Goal: Task Accomplishment & Management: Manage account settings

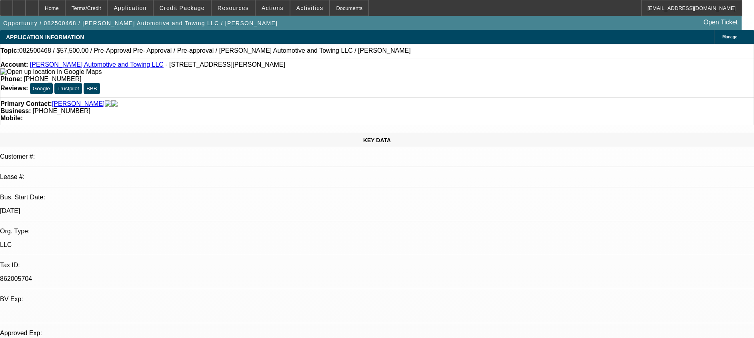
select select "0"
select select "2"
select select "0.1"
select select "4"
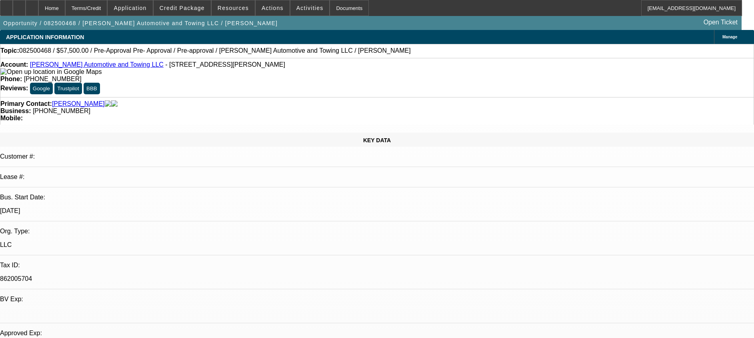
select select "0.2"
select select "2"
select select "0.1"
select select "4"
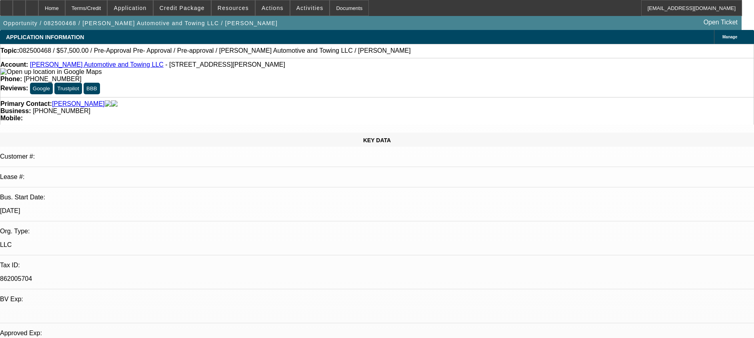
select select "0"
select select "2"
select select "0.1"
select select "4"
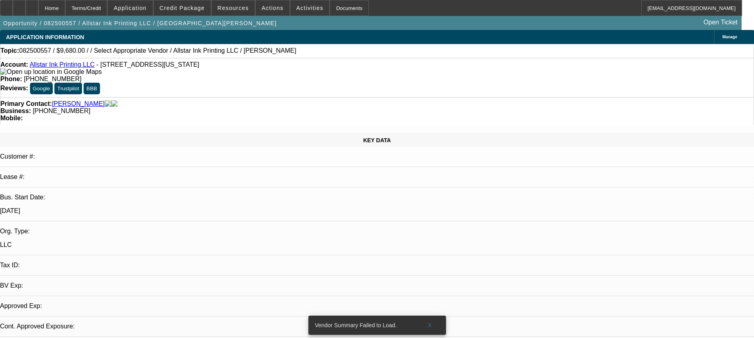
select select "0"
select select "2"
select select "0.1"
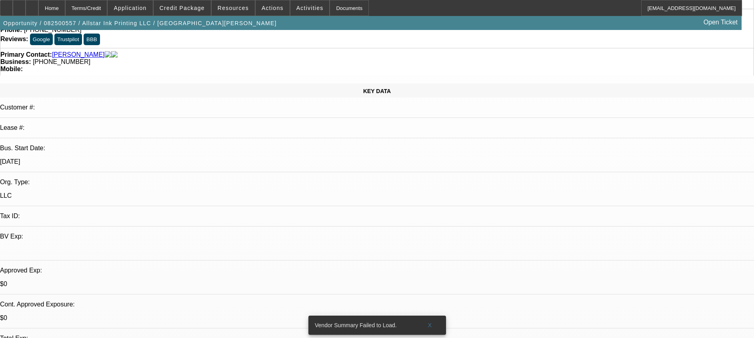
select select "1"
select select "2"
select select "4"
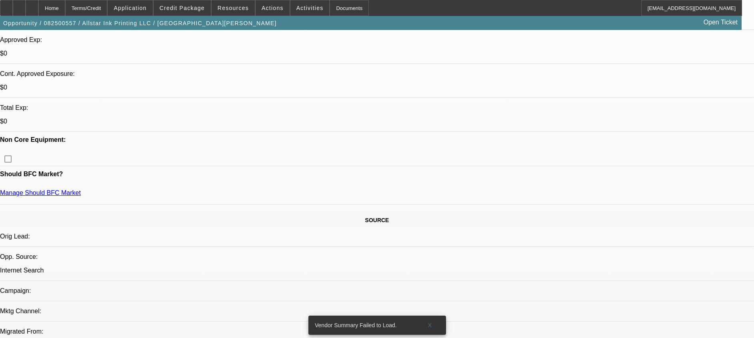
scroll to position [420, 0]
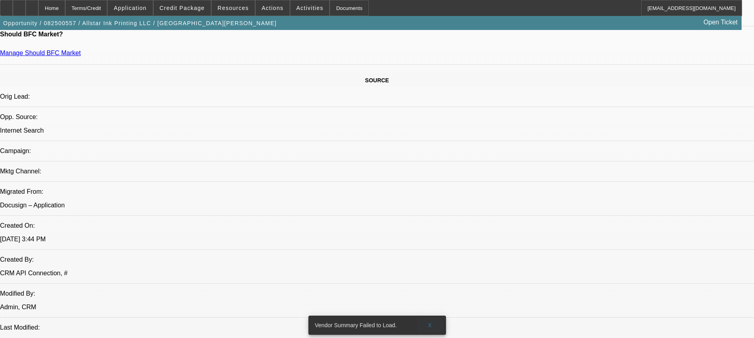
click at [433, 319] on span at bounding box center [430, 325] width 26 height 19
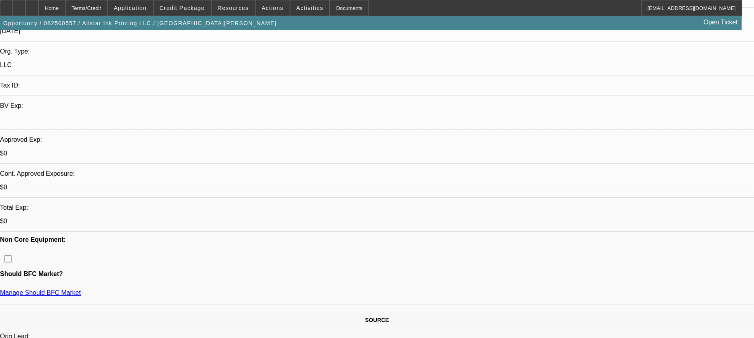
scroll to position [0, 0]
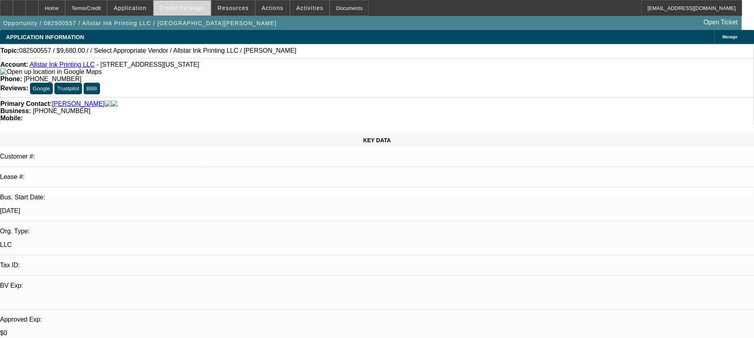
click at [184, 6] on span "Credit Package" at bounding box center [182, 8] width 45 height 6
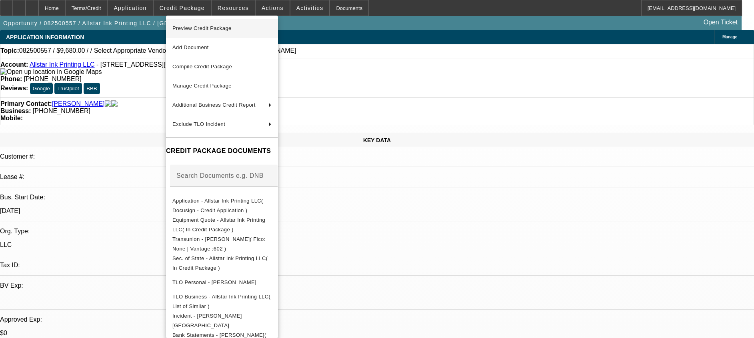
click at [266, 30] on span "Preview Credit Package" at bounding box center [221, 29] width 99 height 10
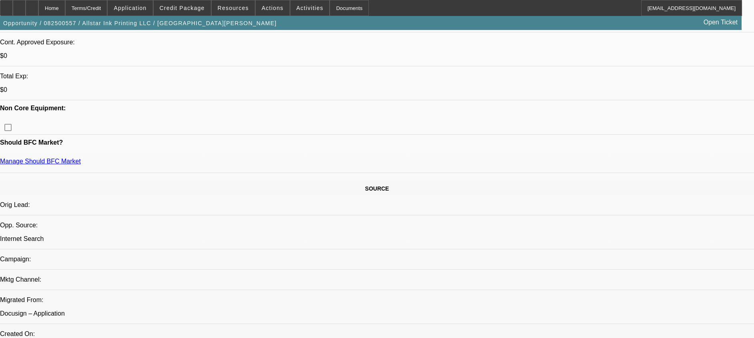
scroll to position [240, 0]
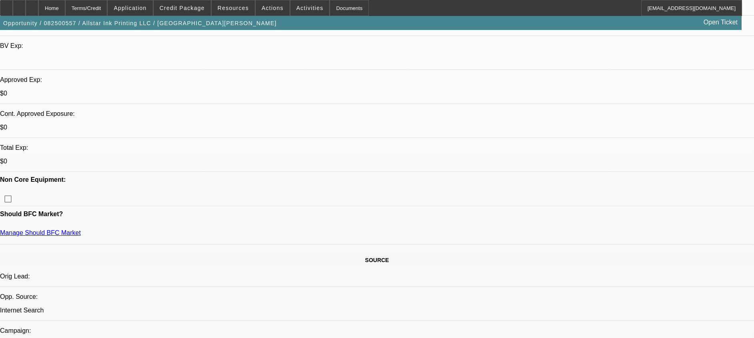
drag, startPoint x: 709, startPoint y: 195, endPoint x: 507, endPoint y: 194, distance: 202.4
drag, startPoint x: 507, startPoint y: 194, endPoint x: 642, endPoint y: 83, distance: 175.3
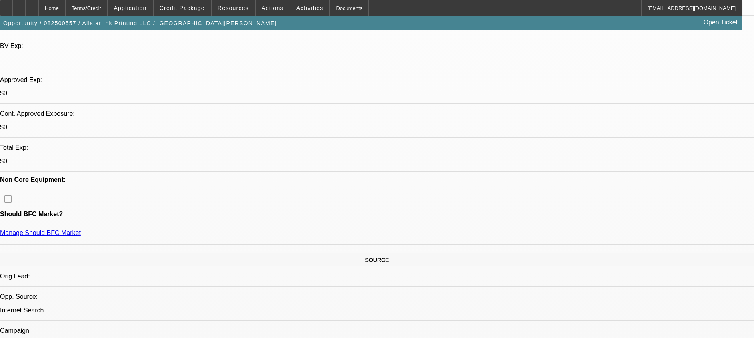
drag, startPoint x: 635, startPoint y: 124, endPoint x: 622, endPoint y: 72, distance: 54.1
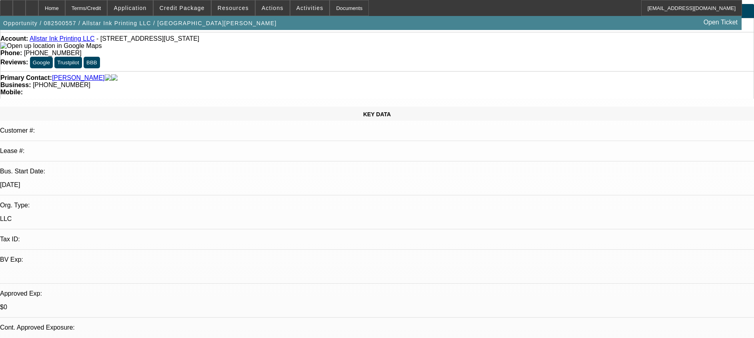
scroll to position [0, 0]
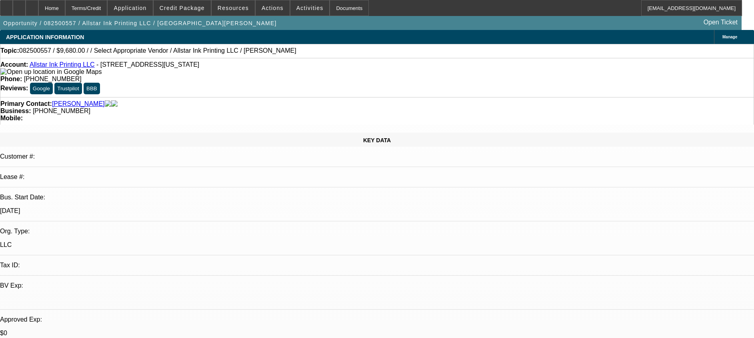
click at [184, 10] on span "Credit Package" at bounding box center [182, 8] width 45 height 6
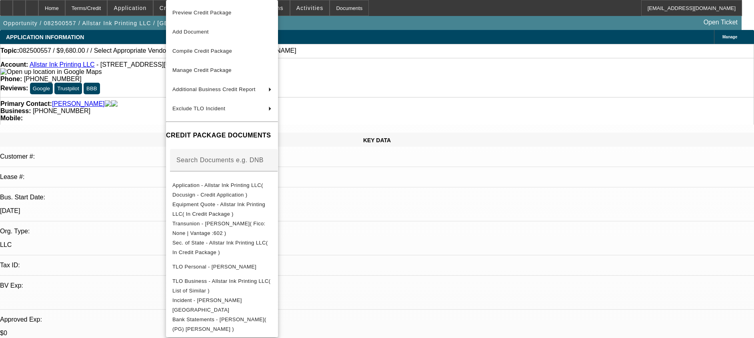
click at [138, 10] on div at bounding box center [377, 169] width 754 height 338
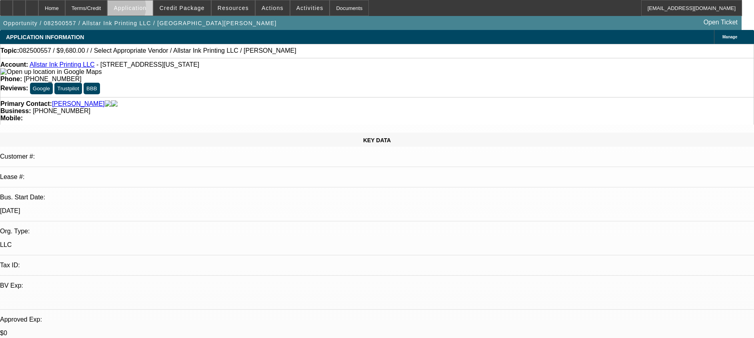
click at [140, 9] on span "Application" at bounding box center [130, 8] width 33 height 6
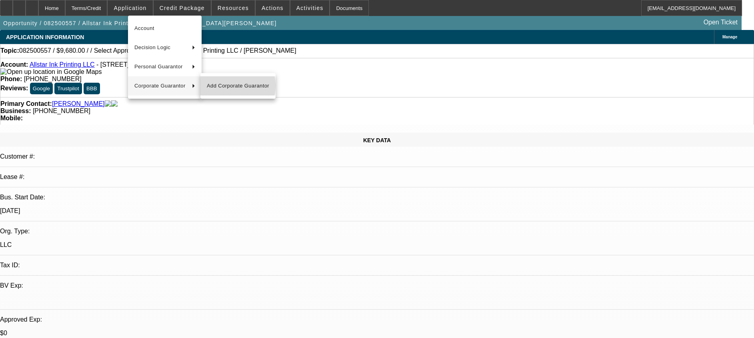
click at [224, 86] on span "Add Corporate Guarantor" at bounding box center [238, 86] width 62 height 10
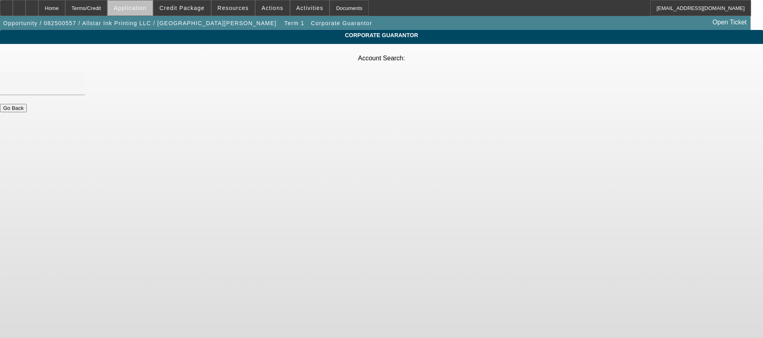
click at [146, 10] on span "Application" at bounding box center [130, 8] width 33 height 6
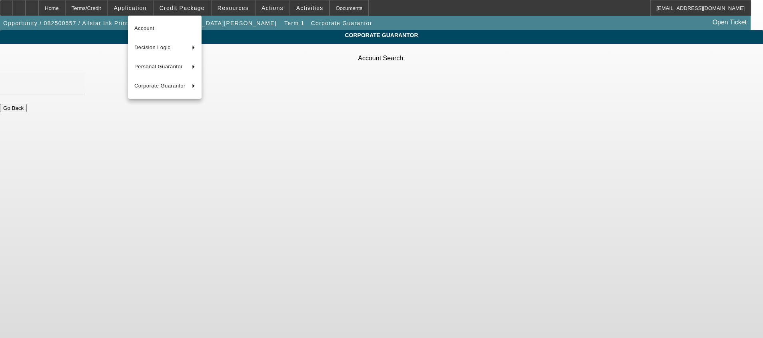
click at [107, 5] on div at bounding box center [381, 169] width 763 height 338
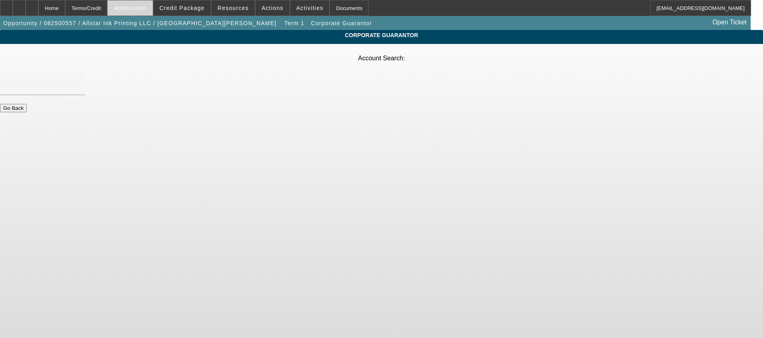
click at [145, 5] on span "Application" at bounding box center [130, 8] width 33 height 6
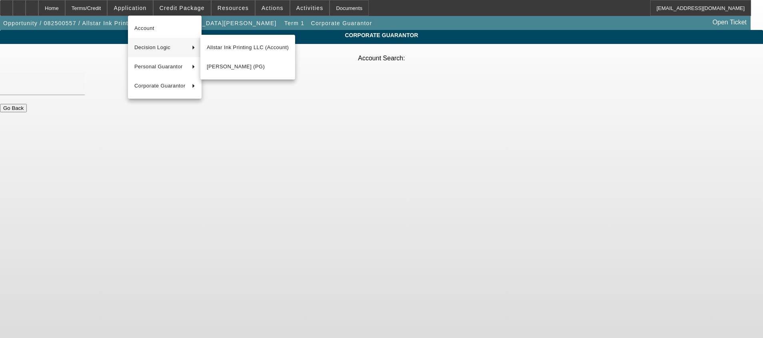
click at [62, 6] on div at bounding box center [381, 169] width 763 height 338
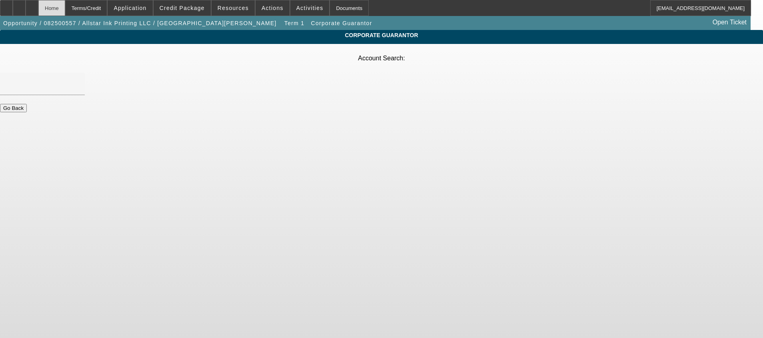
click at [65, 6] on div "Home" at bounding box center [51, 8] width 27 height 16
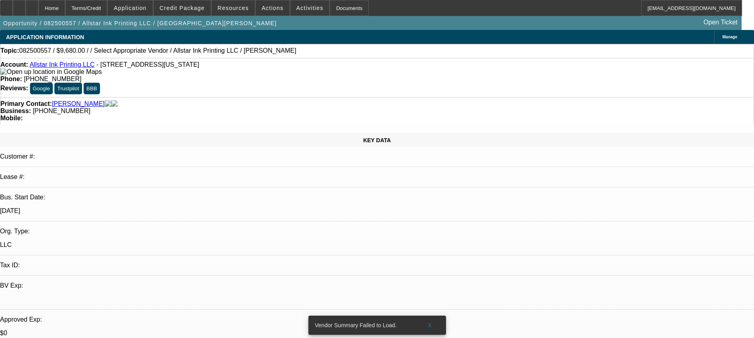
select select "0"
select select "2"
select select "0.1"
select select "4"
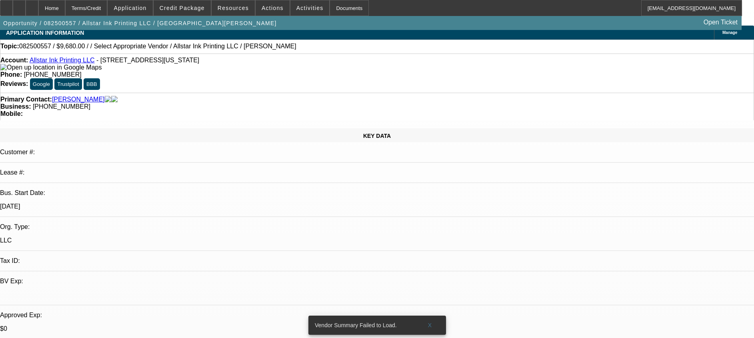
scroll to position [60, 0]
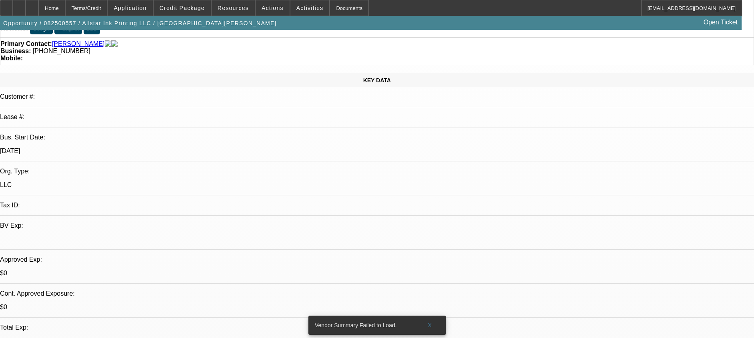
click at [73, 202] on div "Tax ID:" at bounding box center [377, 205] width 754 height 7
click at [78, 202] on p "Tax ID:" at bounding box center [377, 205] width 754 height 7
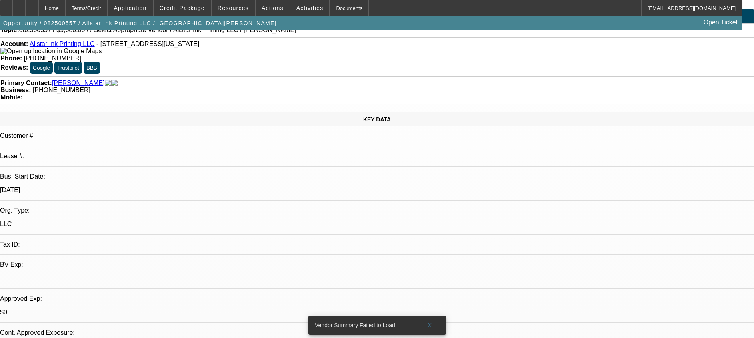
scroll to position [0, 0]
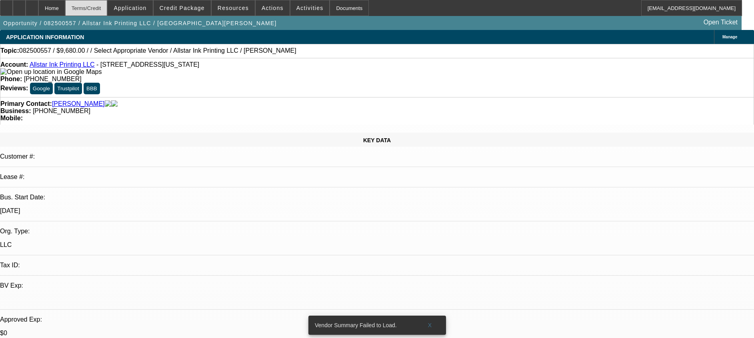
click at [108, 6] on div "Terms/Credit" at bounding box center [86, 8] width 42 height 16
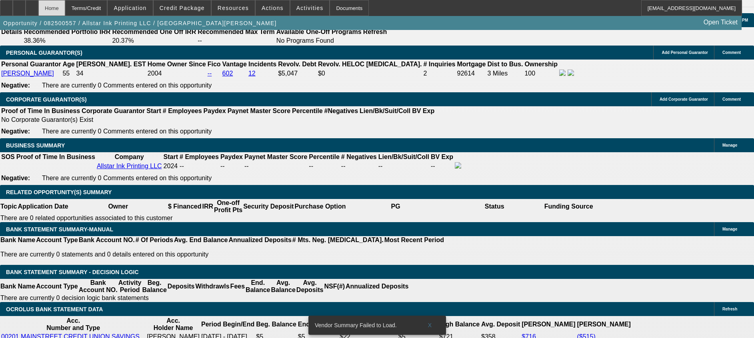
click at [65, 6] on div "Home" at bounding box center [51, 8] width 27 height 16
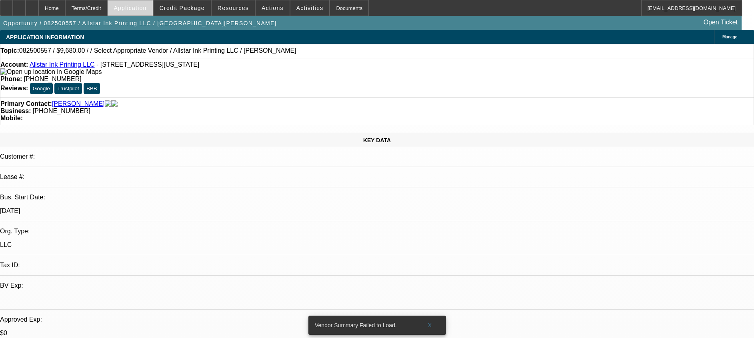
click at [139, 6] on span "Application" at bounding box center [130, 8] width 33 height 6
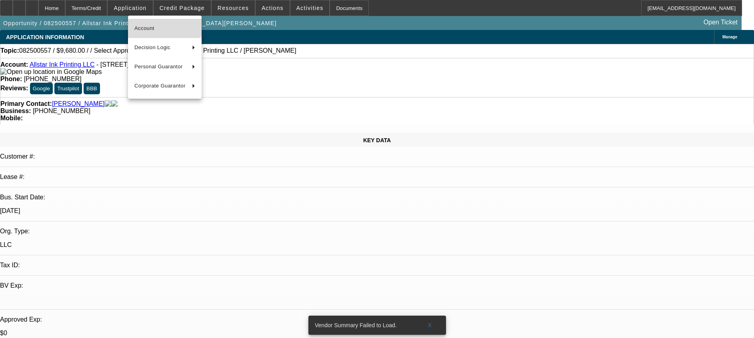
click at [140, 21] on button "Account" at bounding box center [165, 28] width 74 height 19
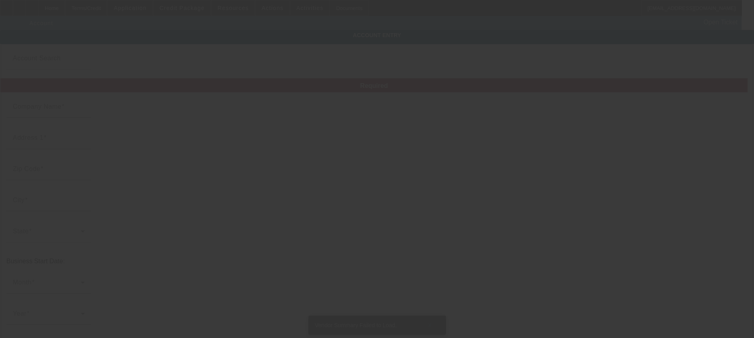
type input "Allstar Ink Printing LLC"
type input "1301 N 7th St"
type input "66101"
type input "Kansas City"
type input "(913) 231-6614"
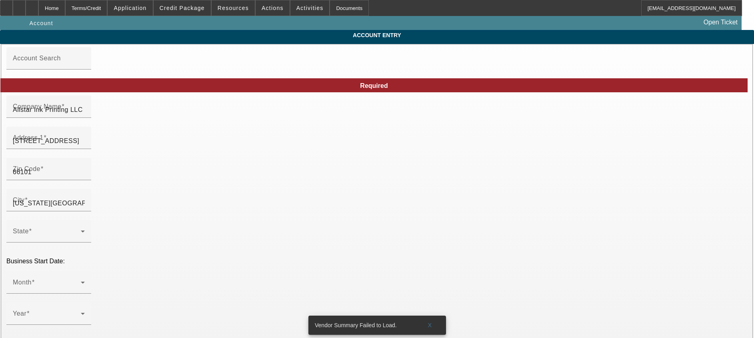
type input "8/20/2025"
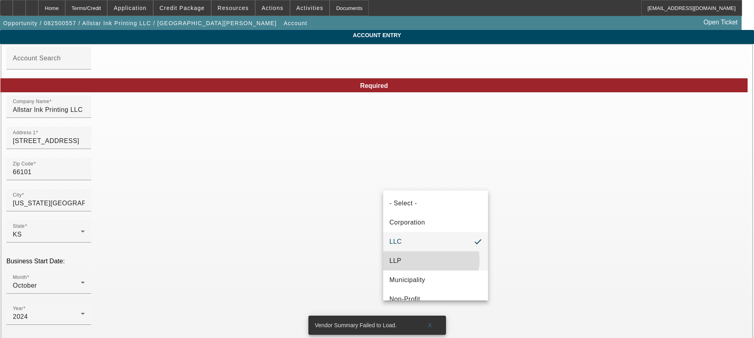
click at [424, 260] on mat-option "LLP" at bounding box center [435, 261] width 105 height 19
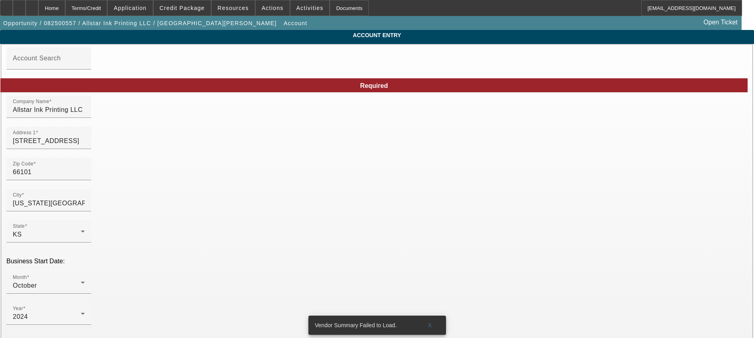
click at [425, 247] on mat-option "LLC" at bounding box center [435, 241] width 105 height 19
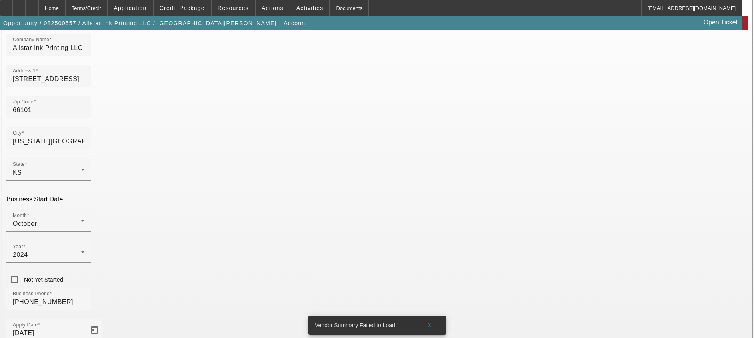
scroll to position [133, 0]
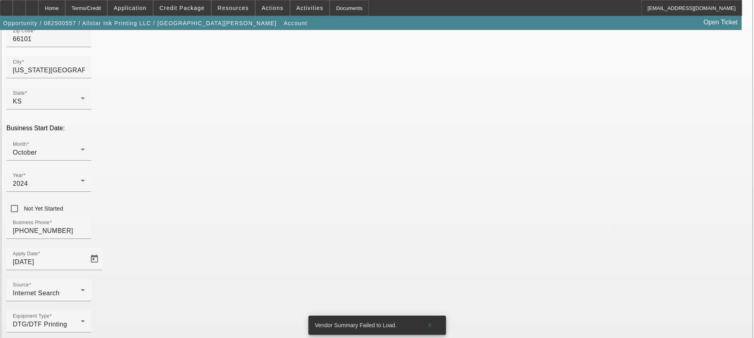
type input "331646989"
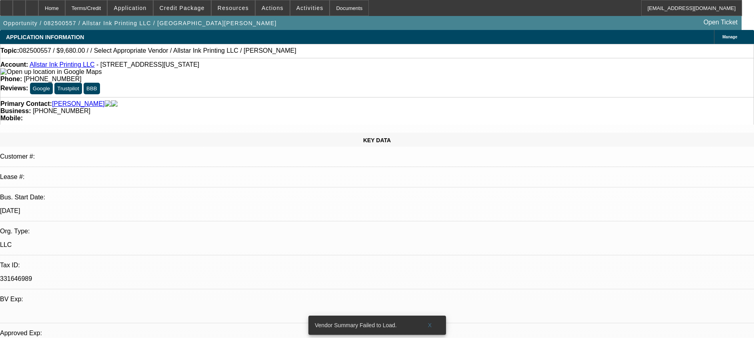
select select "0"
select select "2"
select select "0.1"
select select "4"
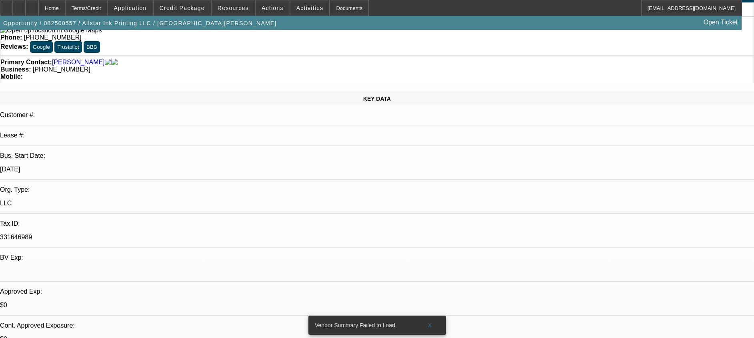
scroll to position [60, 0]
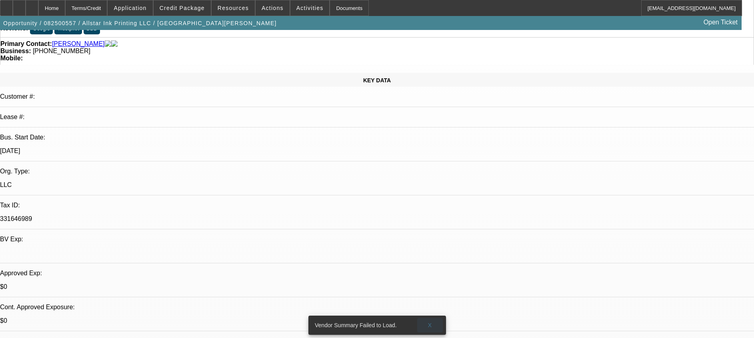
click at [433, 322] on span at bounding box center [430, 325] width 26 height 19
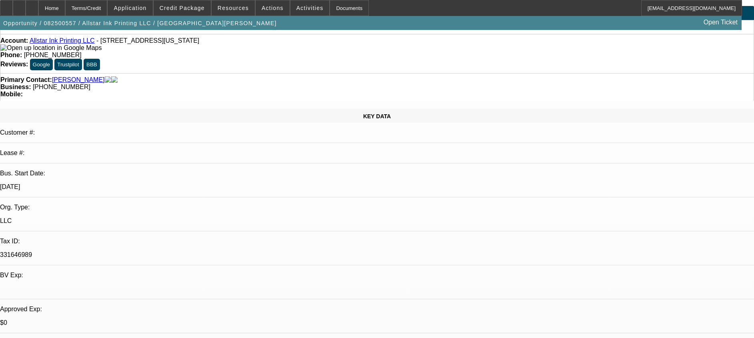
scroll to position [0, 0]
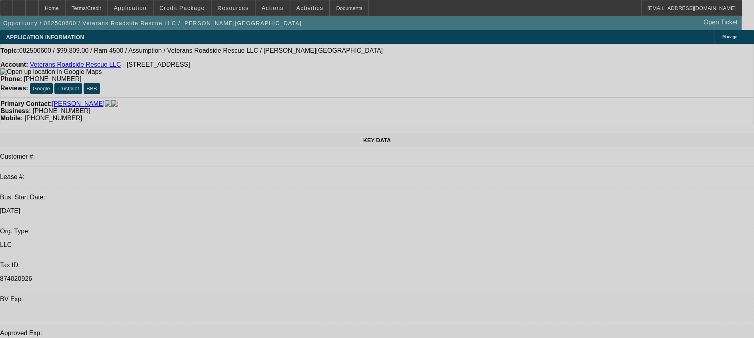
select select "0"
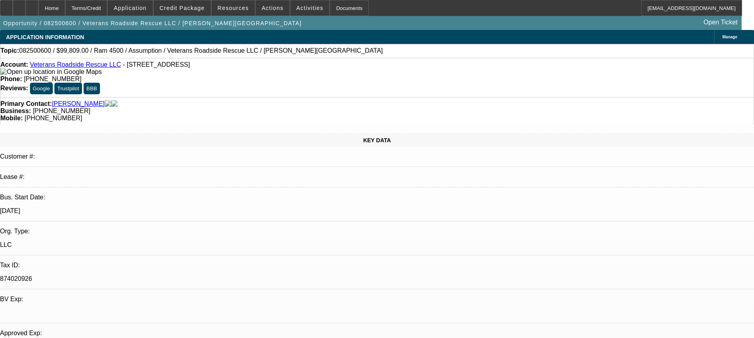
select select "2"
select select "0.1"
select select "0"
select select "2"
select select "0.1"
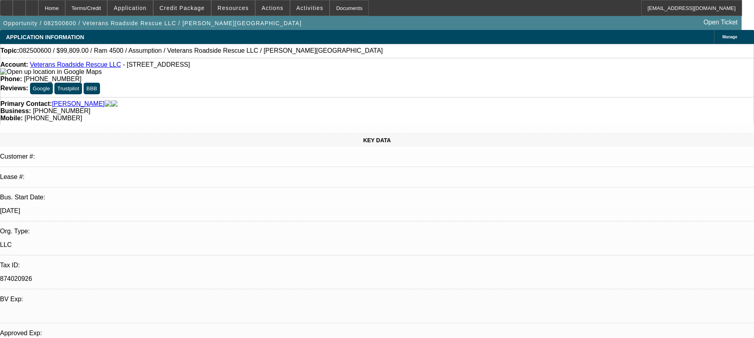
select select "0"
select select "2"
select select "0.1"
select select "1"
select select "2"
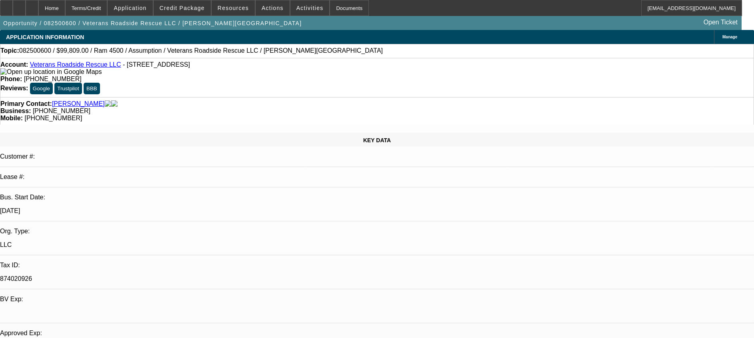
select select "4"
select select "1"
select select "2"
select select "4"
select select "1"
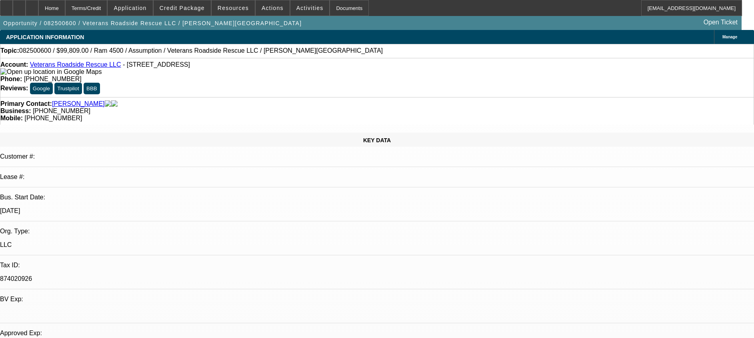
select select "2"
select select "4"
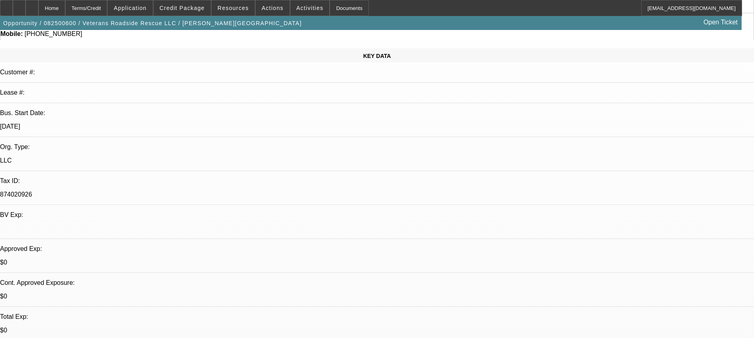
scroll to position [60, 0]
